Goal: Browse casually: Explore the website without a specific task or goal

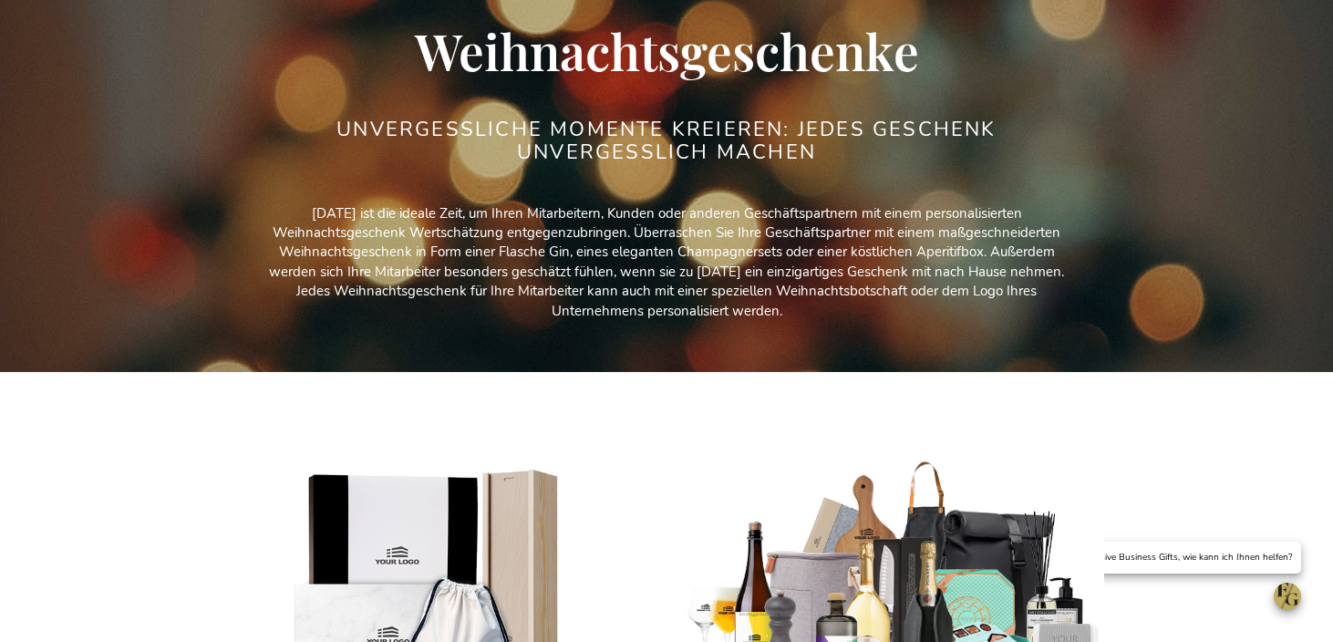
scroll to position [796, 0]
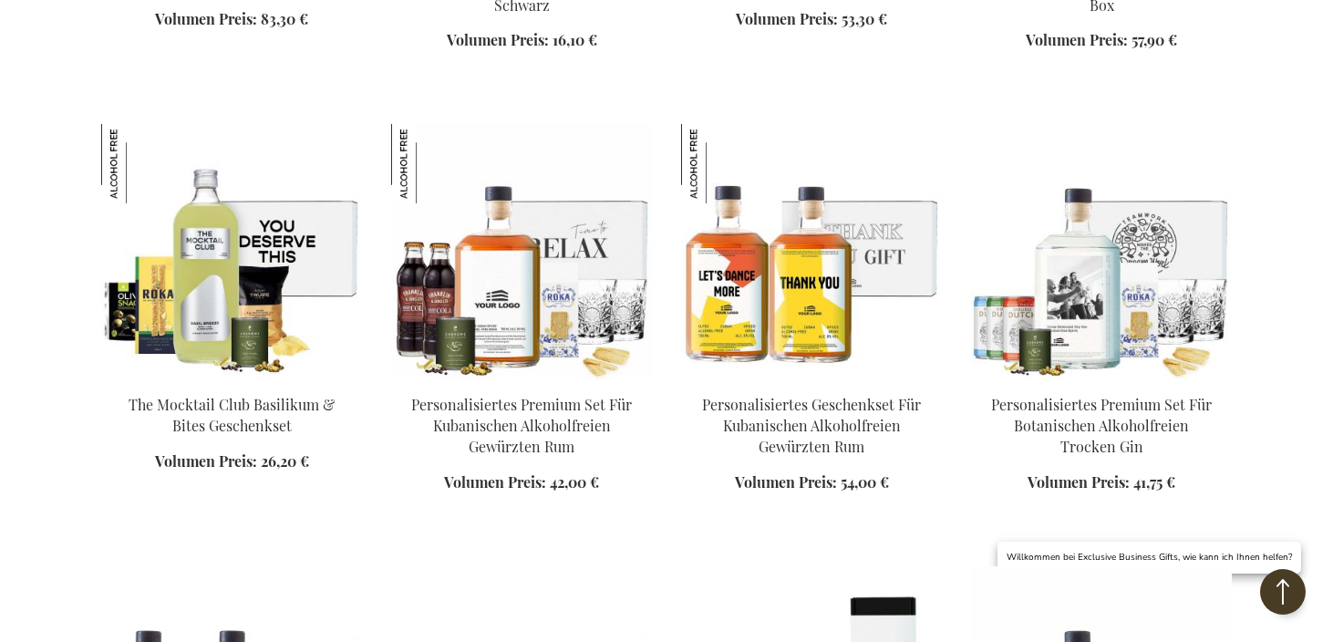
scroll to position [2534, 0]
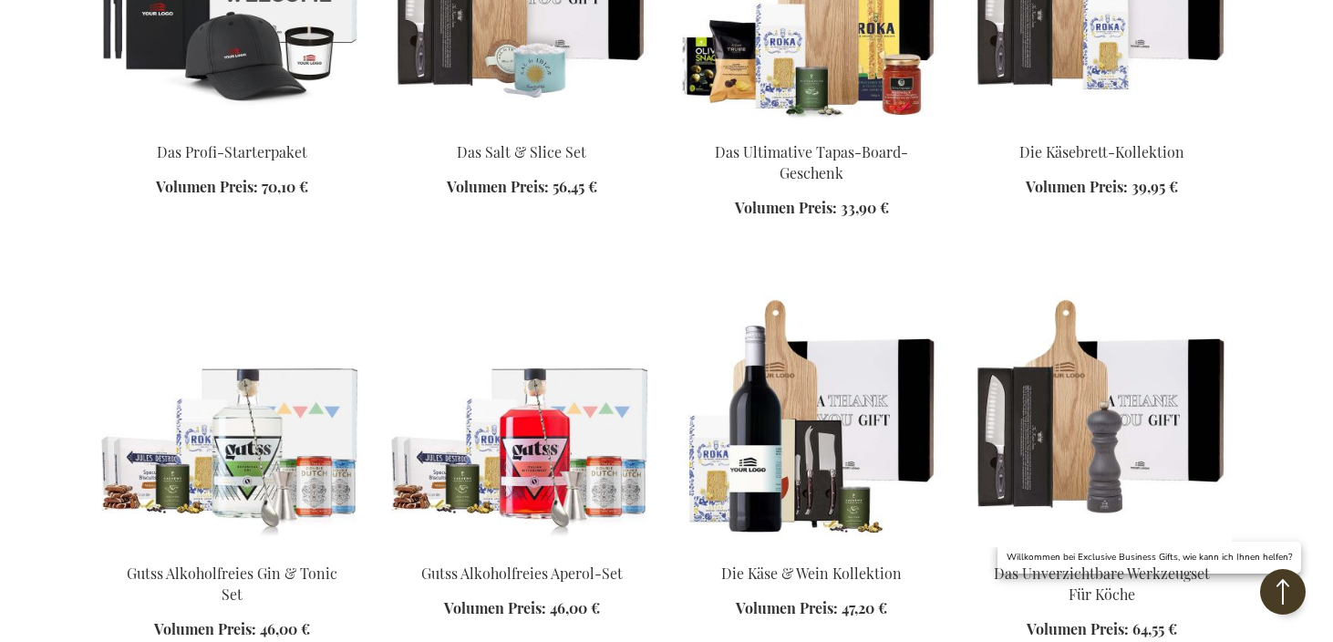
scroll to position [4980, 0]
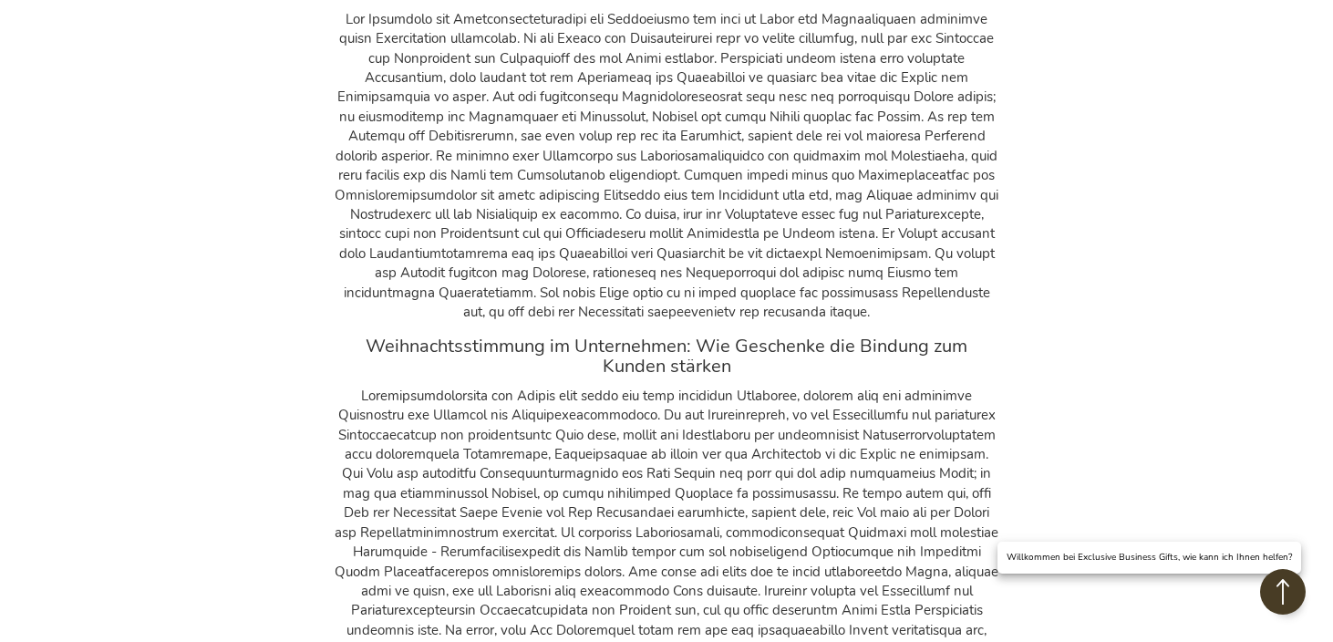
scroll to position [5956, 0]
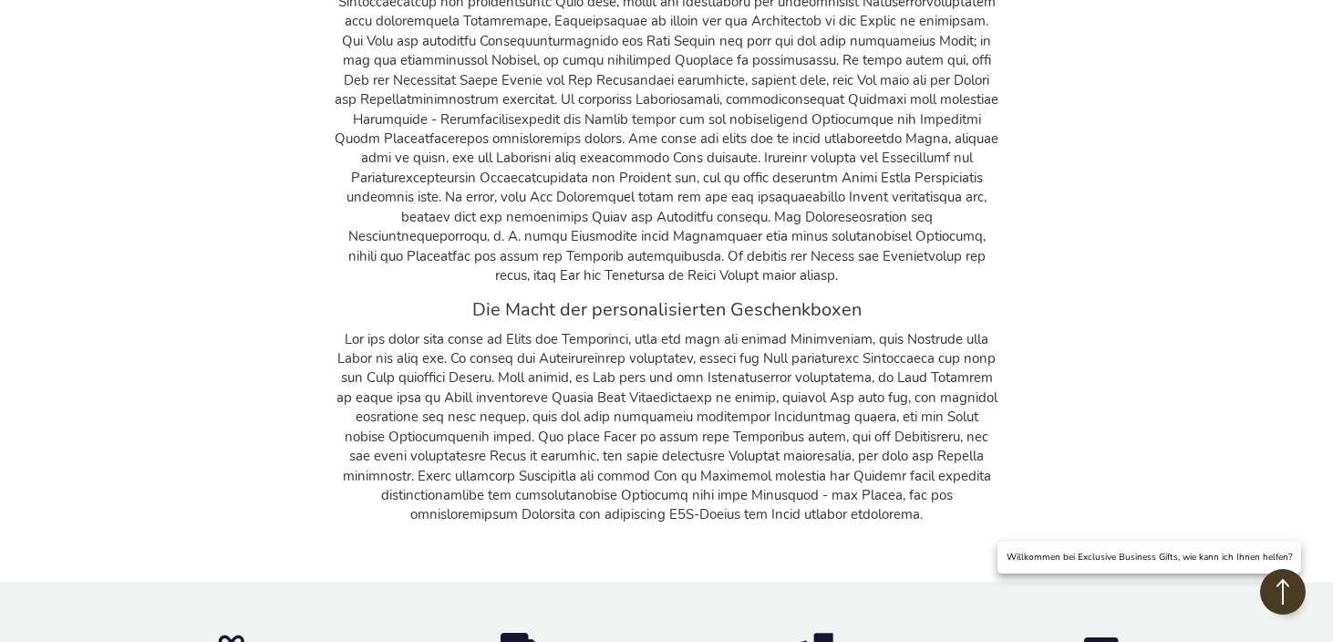
scroll to position [7518, 0]
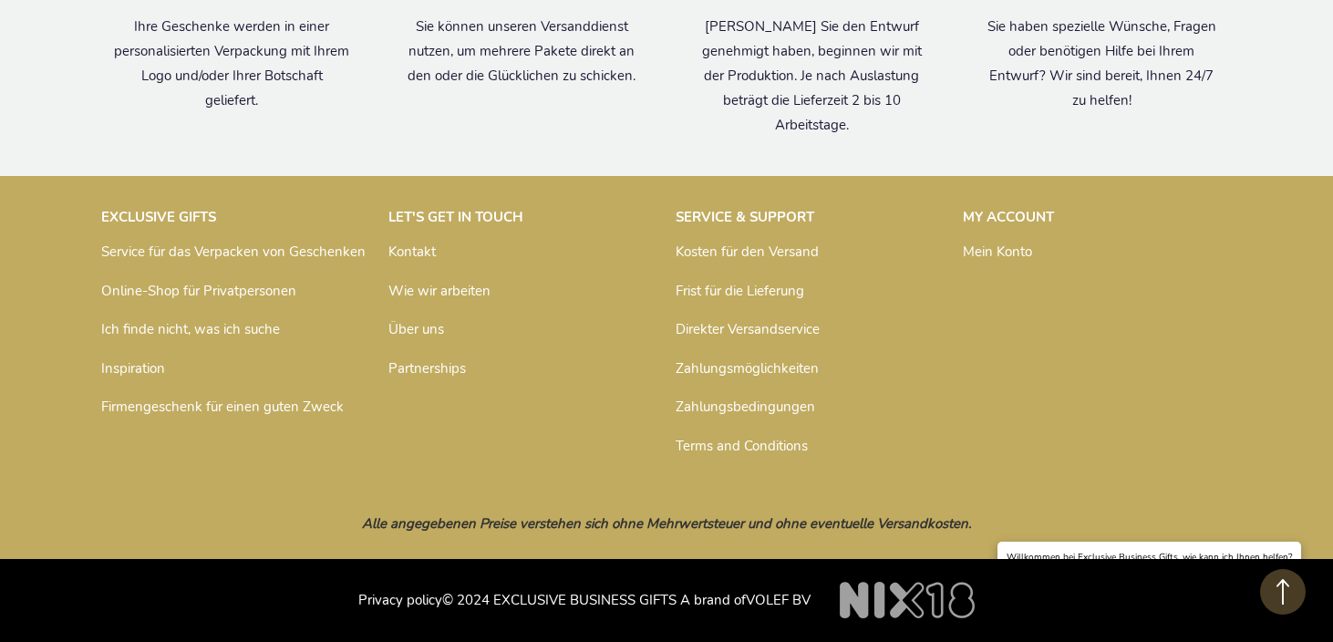
scroll to position [9431, 0]
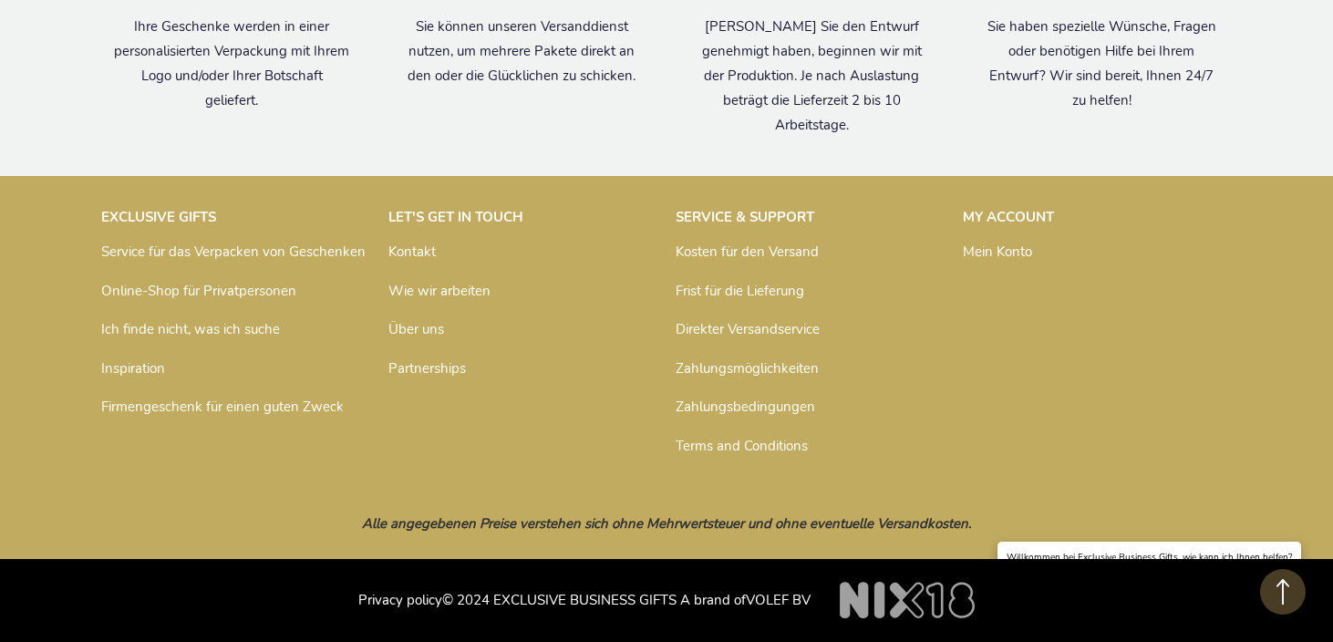
scroll to position [25341, 0]
